Goal: Check status: Check status

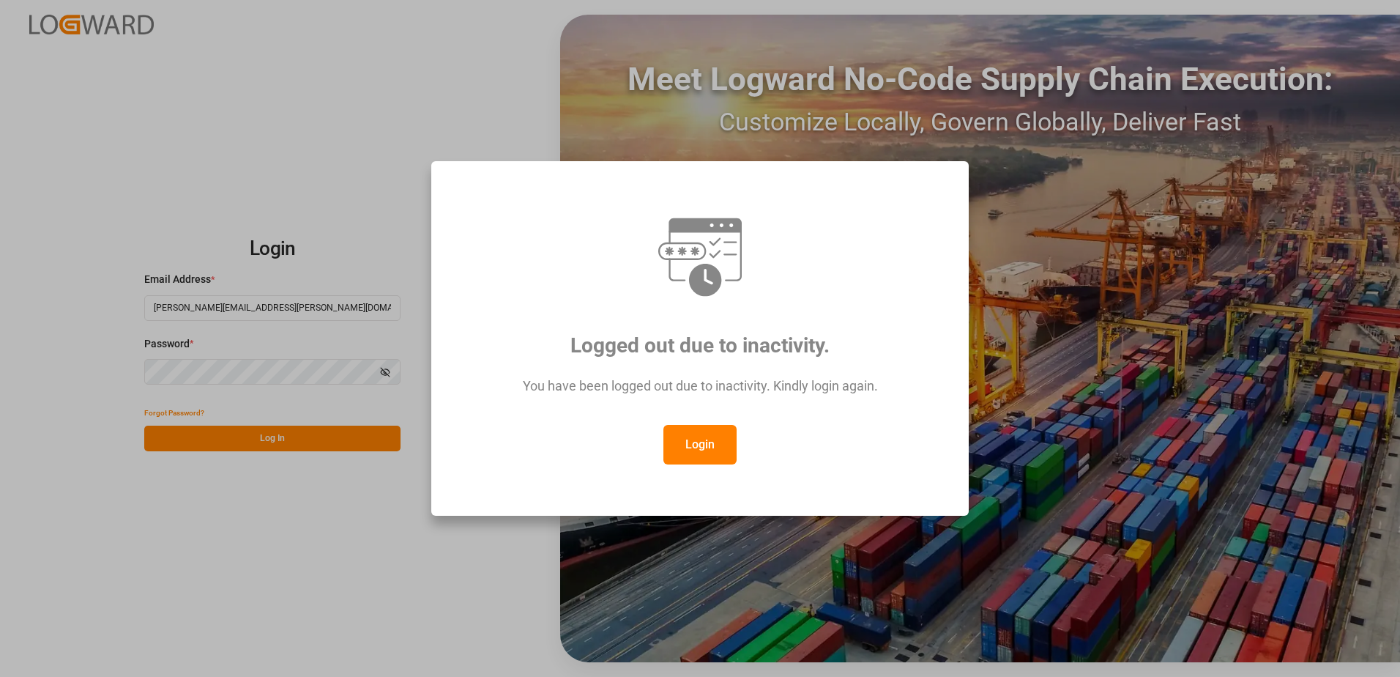
click at [674, 450] on button "Login" at bounding box center [699, 445] width 73 height 40
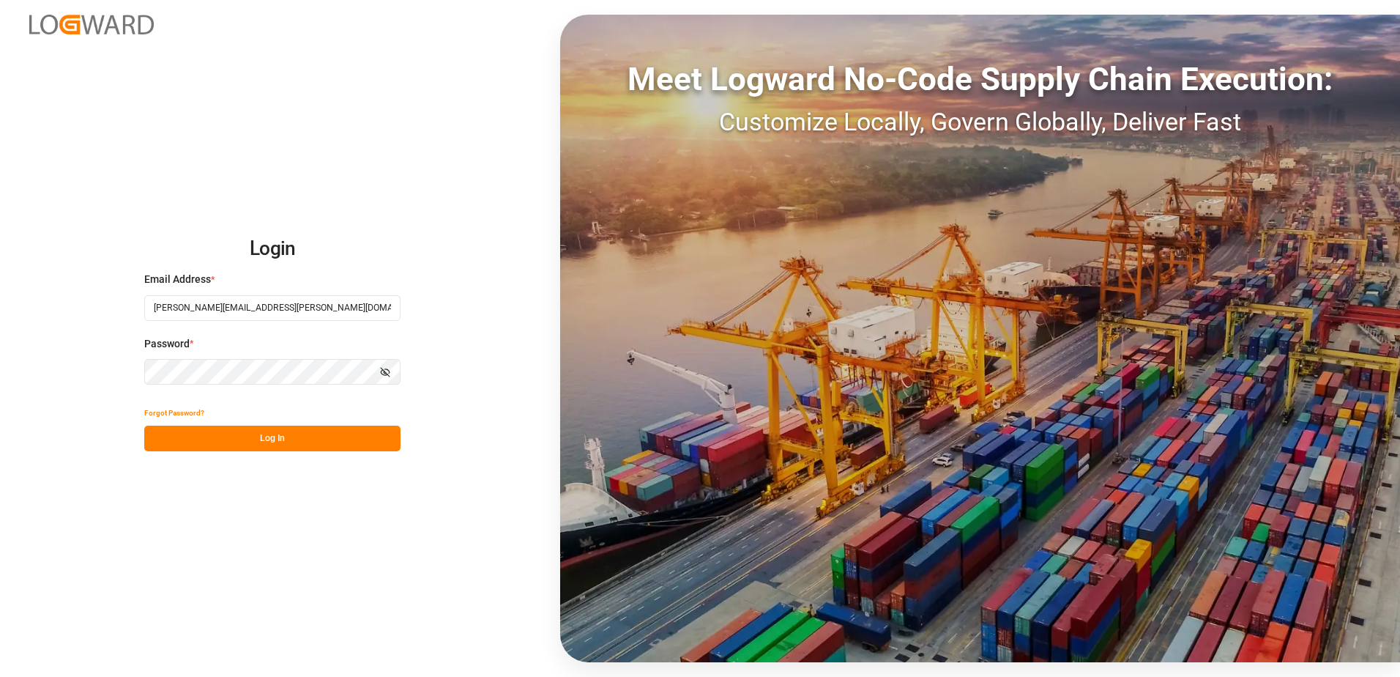
click at [226, 442] on button "Log In" at bounding box center [272, 438] width 256 height 26
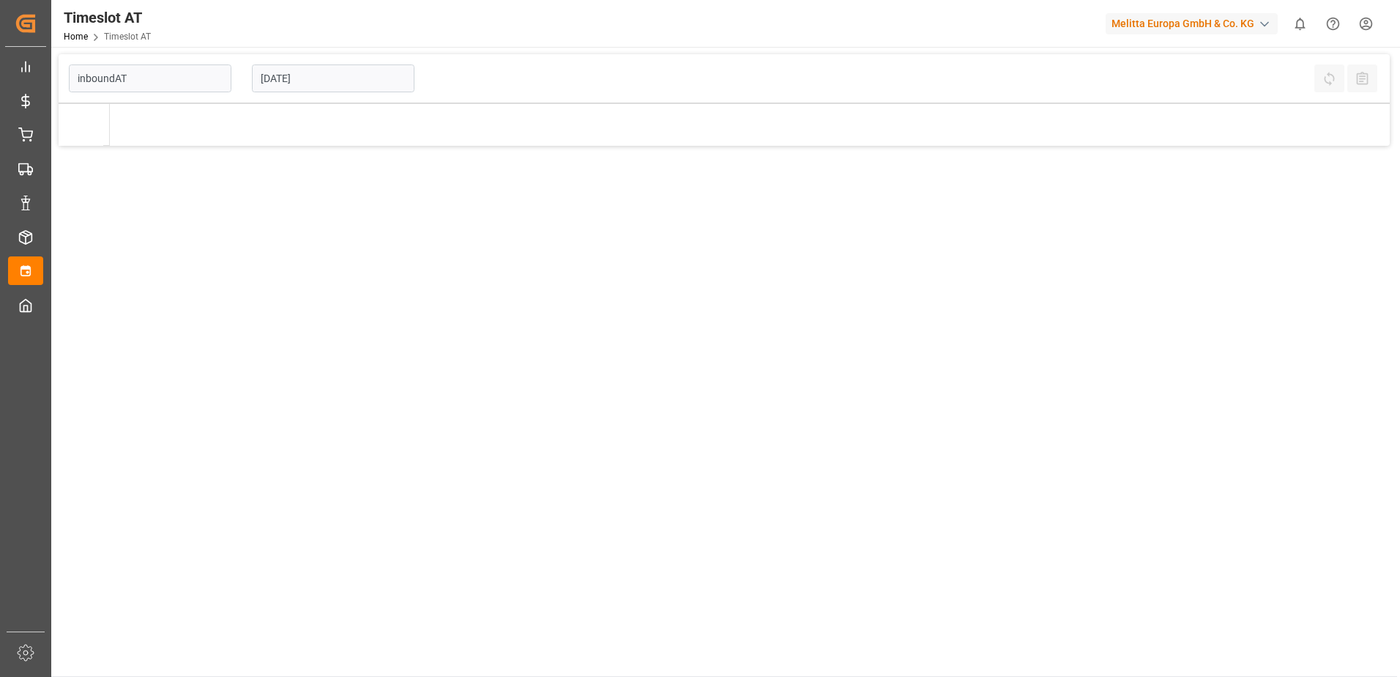
type input "Inbound AT"
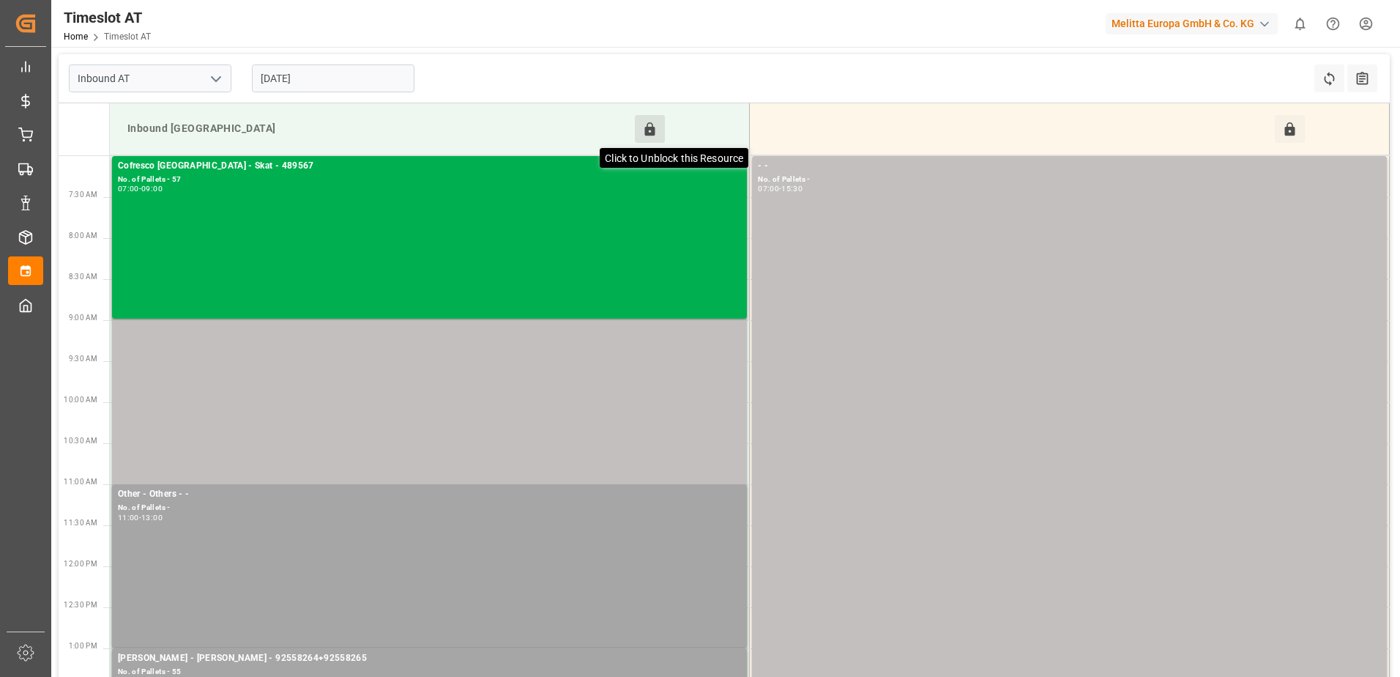
click at [654, 122] on icon at bounding box center [649, 129] width 15 height 15
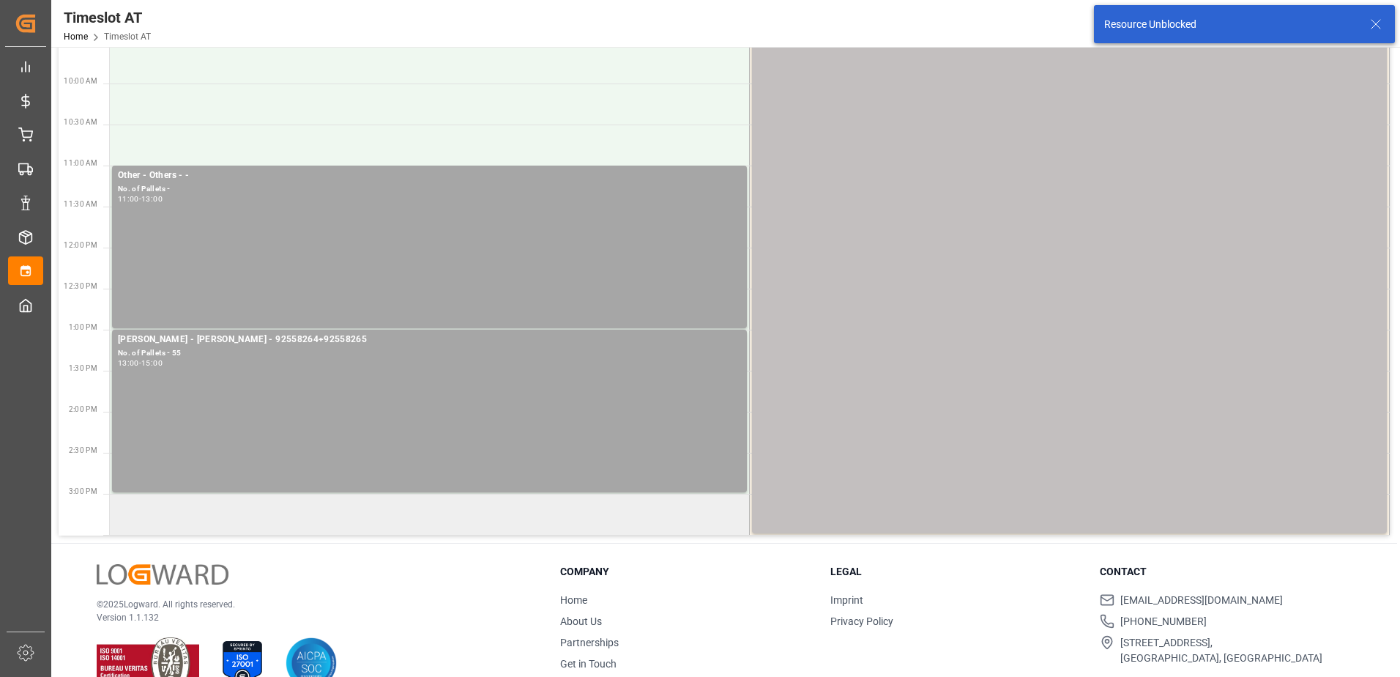
scroll to position [351, 0]
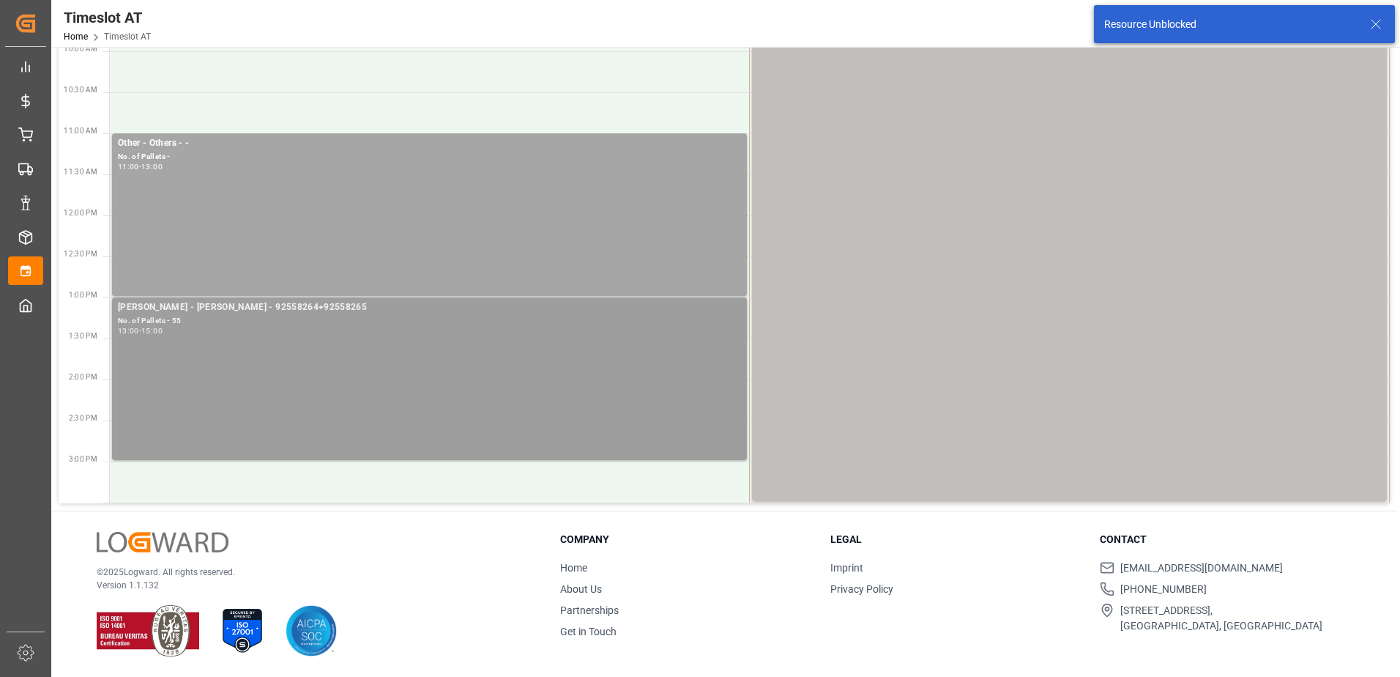
click at [501, 383] on div "Melitta Rhenus - Gebr Weiss - 92558264+92558265 No. of Pallets - 55 13:00 - 15:…" at bounding box center [429, 378] width 623 height 157
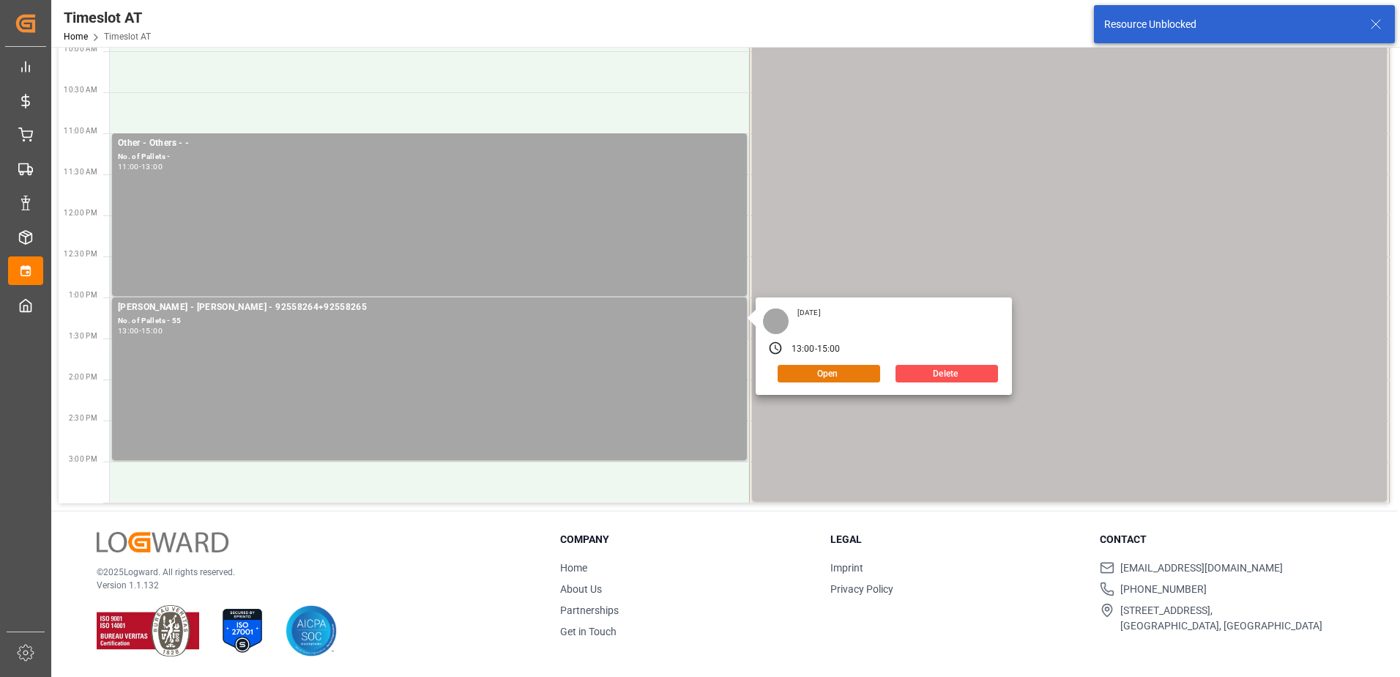
click at [798, 370] on button "Open" at bounding box center [829, 374] width 103 height 18
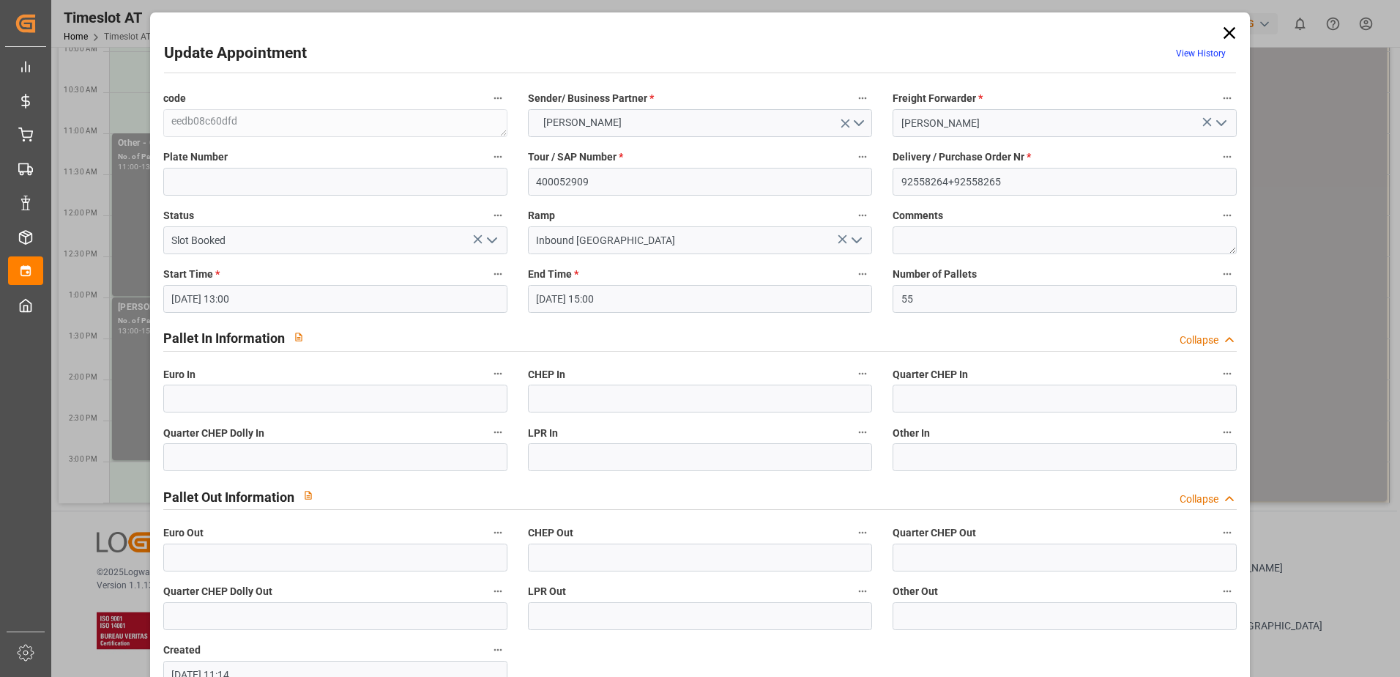
click at [490, 239] on icon "open menu" at bounding box center [492, 240] width 18 height 18
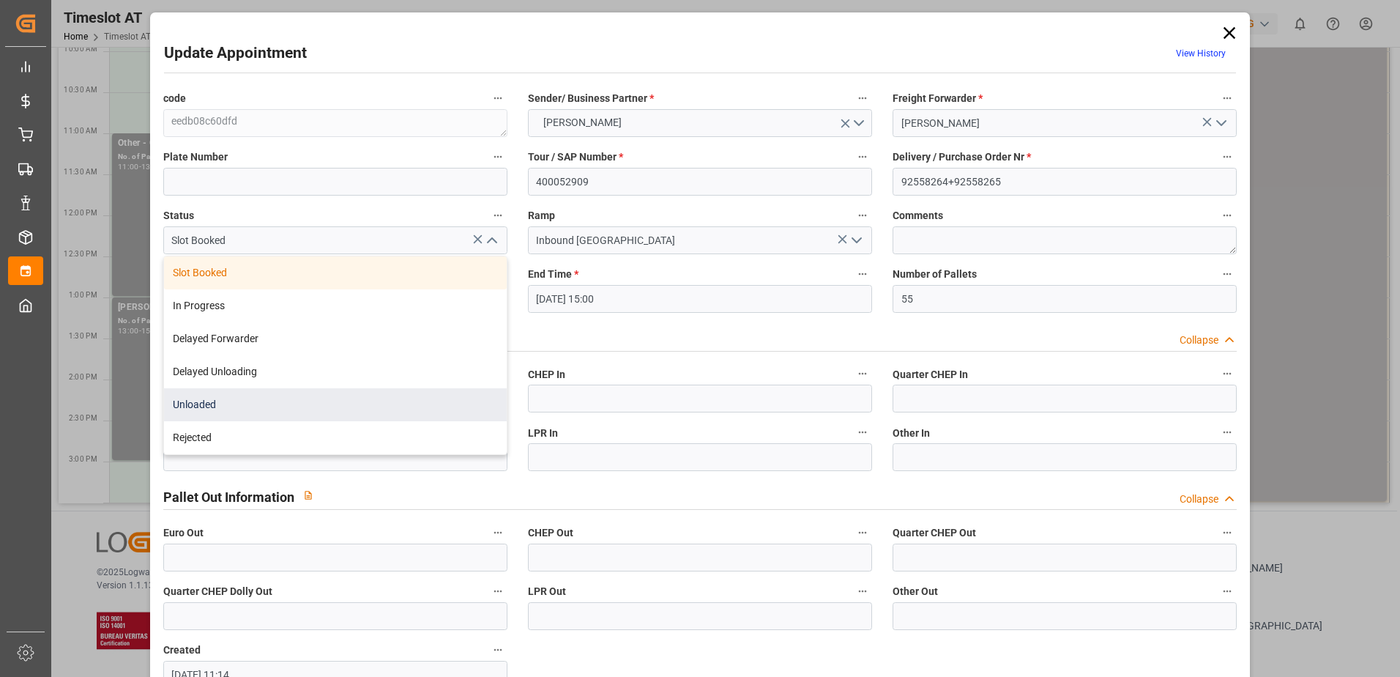
click at [283, 403] on div "Unloaded" at bounding box center [335, 404] width 343 height 33
type input "Unloaded"
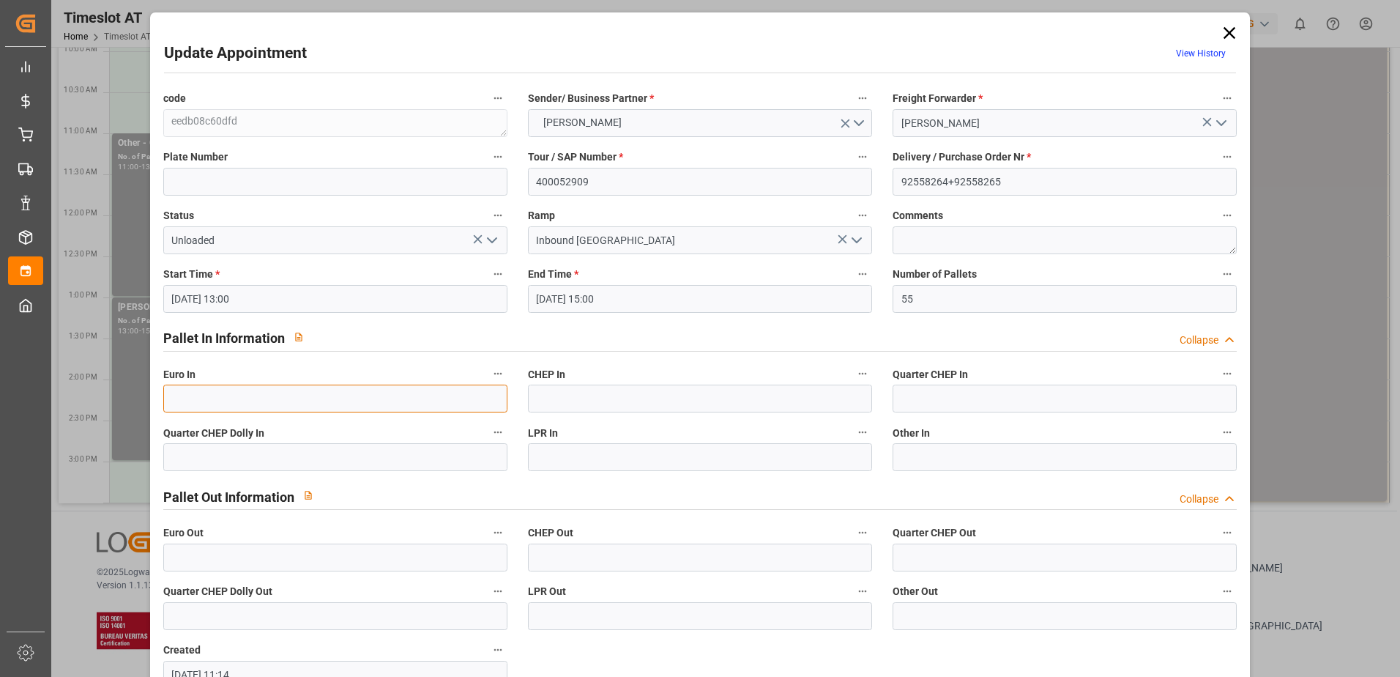
drag, startPoint x: 322, startPoint y: 406, endPoint x: 326, endPoint y: 399, distance: 7.5
click at [322, 406] on input "text" at bounding box center [335, 398] width 344 height 28
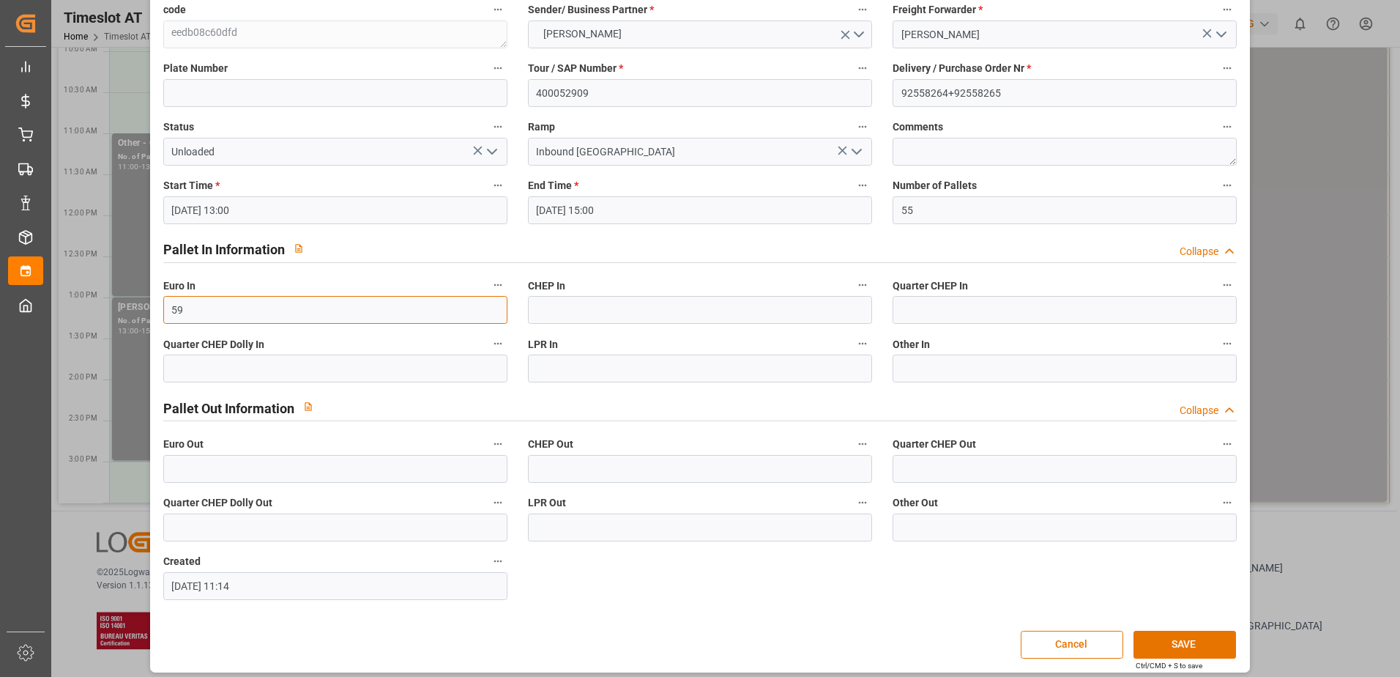
scroll to position [97, 0]
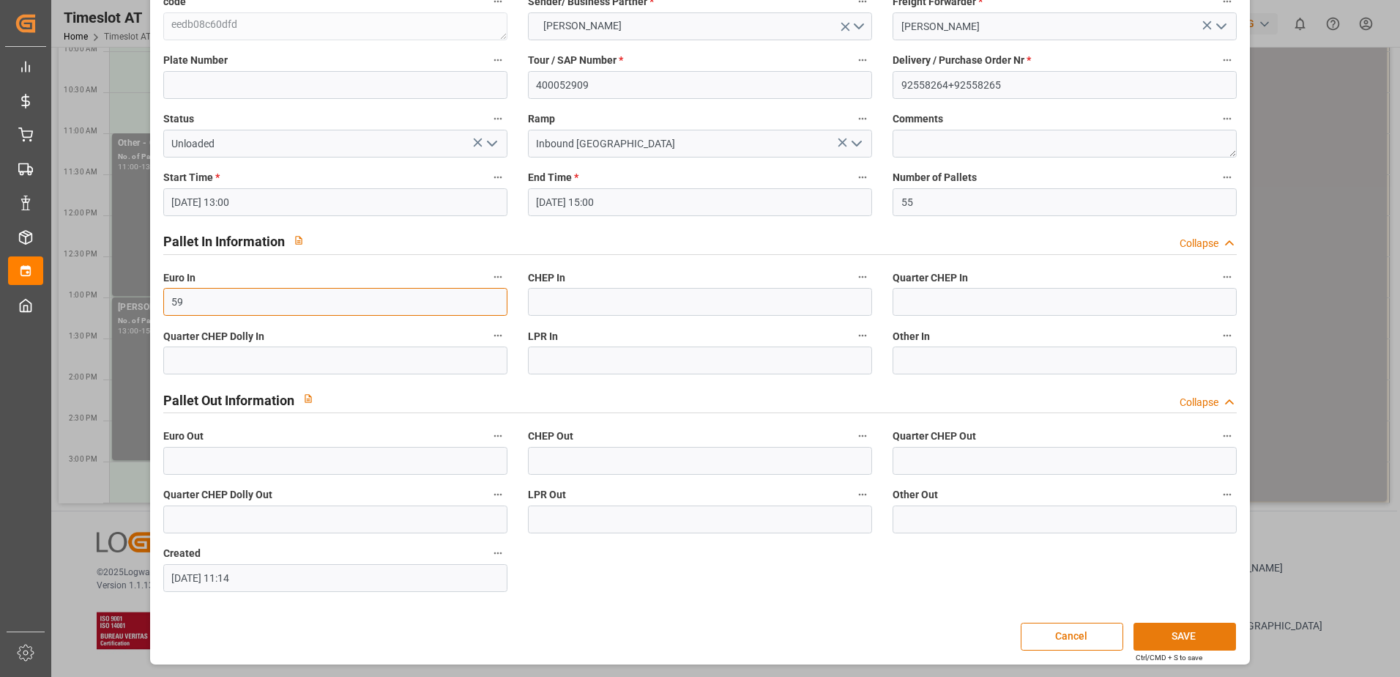
type input "59"
click at [1178, 635] on button "SAVE" at bounding box center [1184, 636] width 103 height 28
